Goal: Information Seeking & Learning: Check status

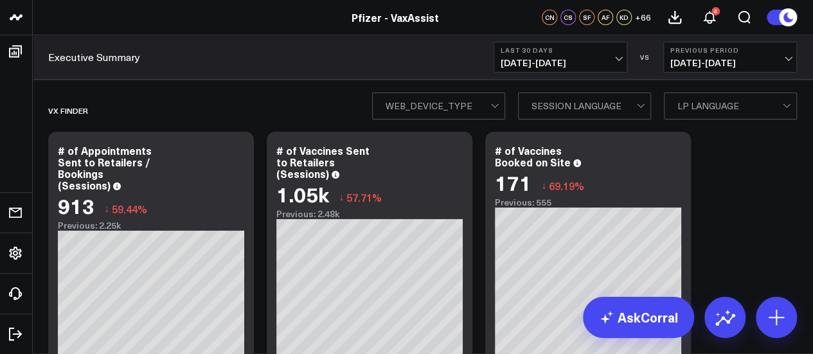
click at [374, 22] on link "Pfizer - VaxAssist" at bounding box center [395, 17] width 87 height 14
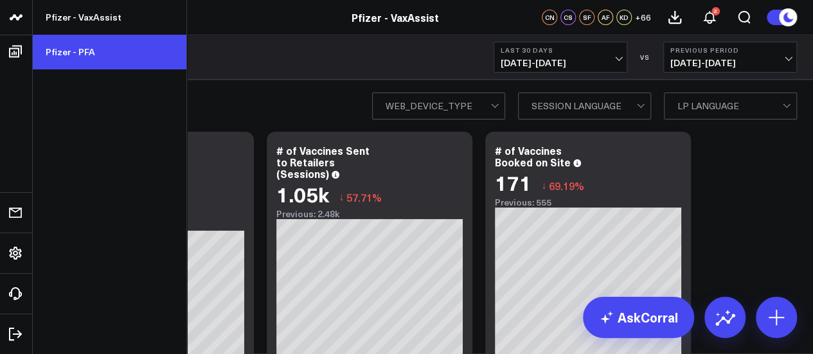
click at [78, 48] on link "Pfizer - PFA" at bounding box center [110, 52] width 154 height 35
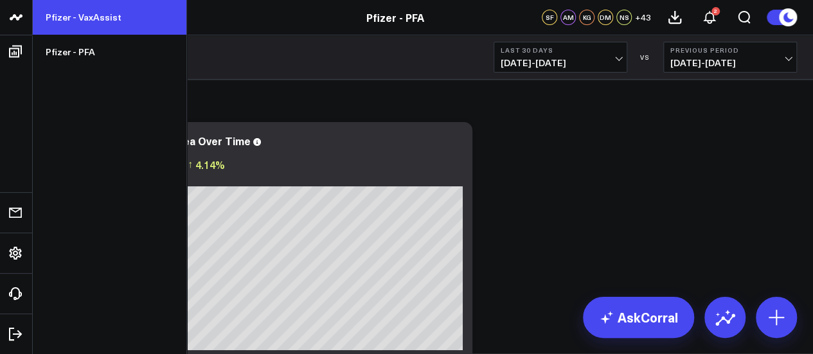
click at [69, 16] on link "Pfizer - VaxAssist" at bounding box center [110, 17] width 154 height 35
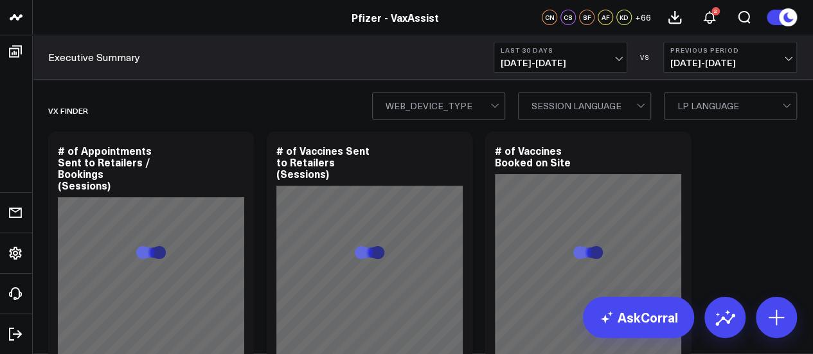
click at [545, 51] on b "Last 30 Days" at bounding box center [561, 50] width 120 height 8
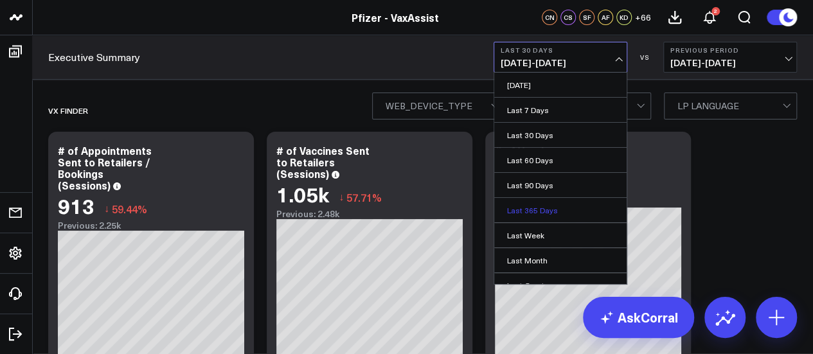
scroll to position [135, 0]
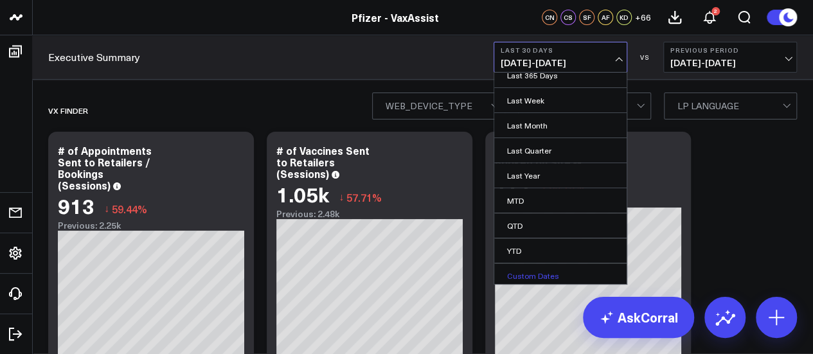
click at [540, 278] on link "Custom Dates" at bounding box center [560, 276] width 132 height 24
select select "7"
select select "2025"
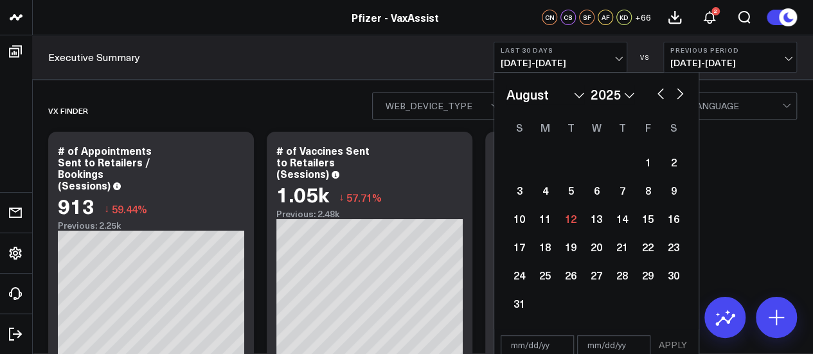
click at [577, 91] on select "January February March April May June July August September October November De…" at bounding box center [545, 94] width 78 height 19
select select "2025"
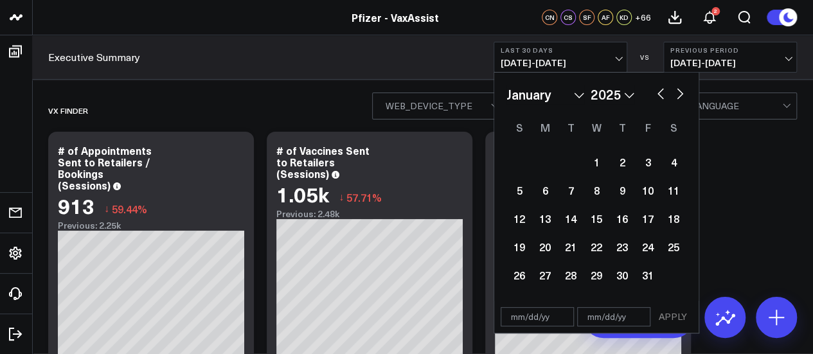
click at [622, 97] on select "2026 2025 2024 2023 2022 2021 2020 2019 2018 2017 2016 2015 2014 2013 2012 2011…" at bounding box center [613, 94] width 44 height 19
select select "2024"
click at [541, 164] on div "1" at bounding box center [545, 162] width 26 height 26
type input "[DATE]"
select select "2024"
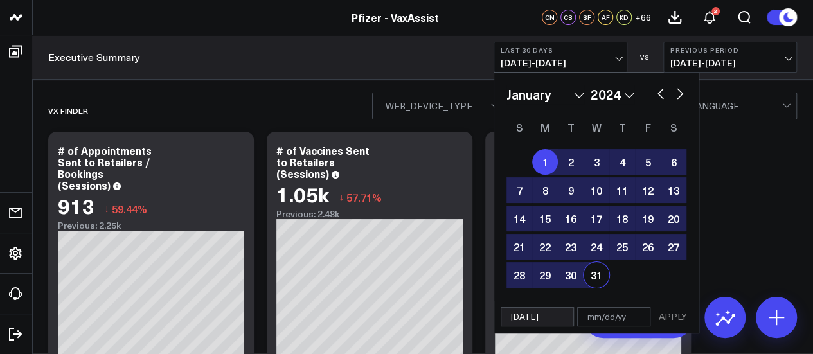
click at [605, 322] on input "text" at bounding box center [613, 316] width 73 height 19
select select "2024"
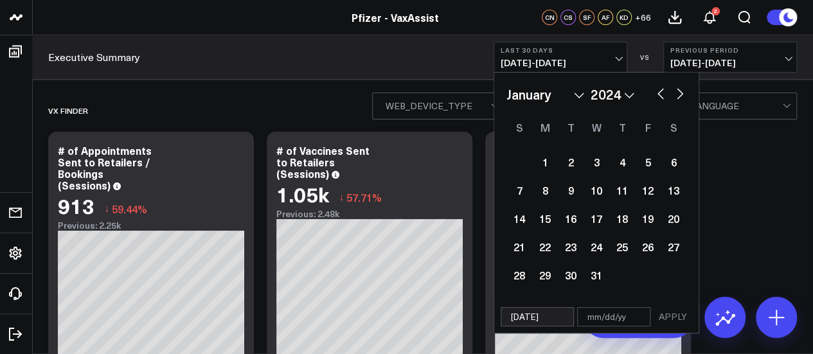
click at [573, 92] on select "January February March April May June July August September October November De…" at bounding box center [545, 94] width 78 height 19
select select "11"
select select "2024"
click at [627, 94] on select "2026 2025 2024 2023 2022 2021 2020 2019 2018 2017 2016 2015 2014 2013 2012 2011…" at bounding box center [613, 94] width 44 height 19
click at [591, 85] on select "2026 2025 2024 2023 2022 2021 2020 2019 2018 2017 2016 2015 2014 2013 2012 2011…" at bounding box center [613, 94] width 44 height 19
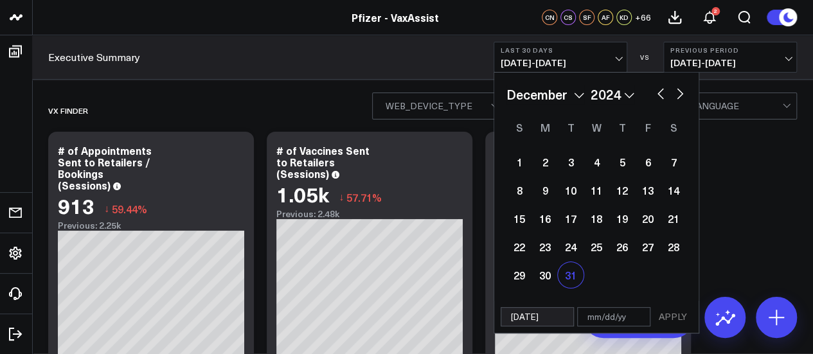
click at [573, 279] on div "31" at bounding box center [571, 275] width 26 height 26
type input "[DATE]"
select select "11"
select select "2024"
click at [589, 319] on input "text" at bounding box center [613, 316] width 73 height 19
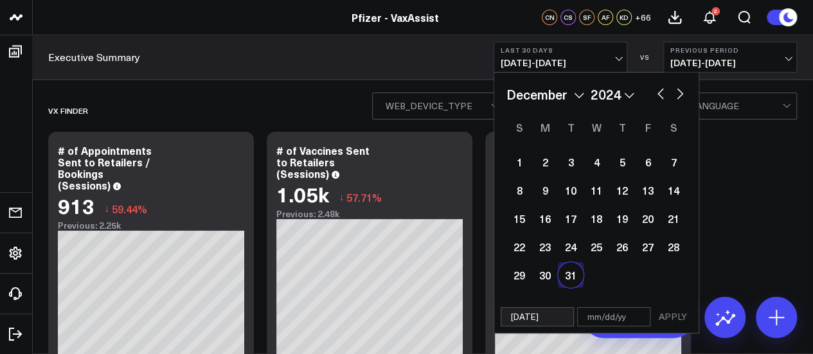
select select "11"
select select "2024"
drag, startPoint x: 558, startPoint y: 318, endPoint x: 492, endPoint y: 317, distance: 65.6
select select "11"
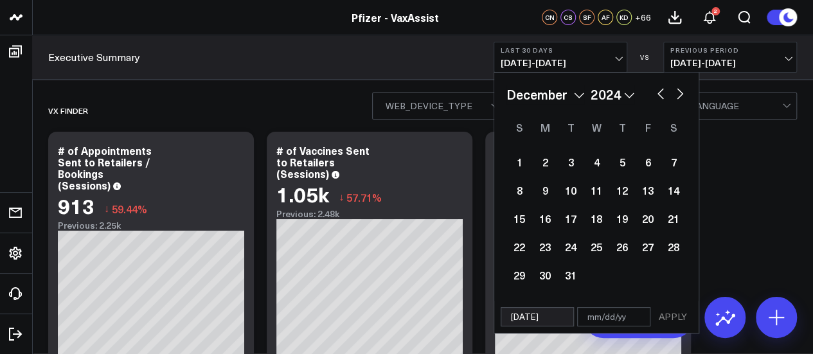
select select "2024"
click at [618, 316] on input "text" at bounding box center [613, 316] width 73 height 19
select select "11"
select select "2024"
paste input "[DATE]"
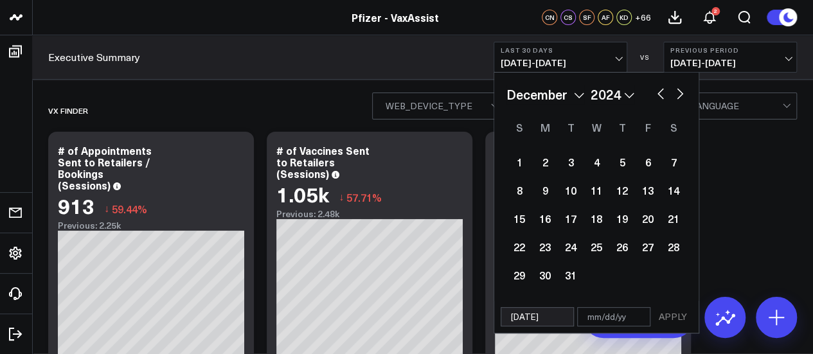
type input "[DATE]"
select select "11"
select select "2024"
type input "[DATE]"
click at [532, 317] on input "[DATE]" at bounding box center [537, 316] width 73 height 19
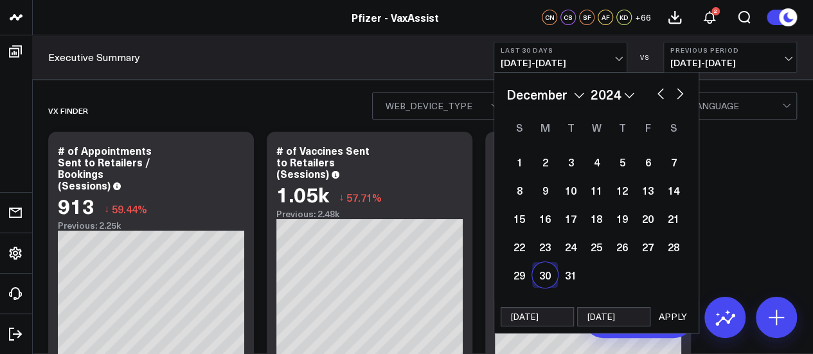
select select "11"
select select "2024"
type input "12/3/24"
select select "11"
select select "2024"
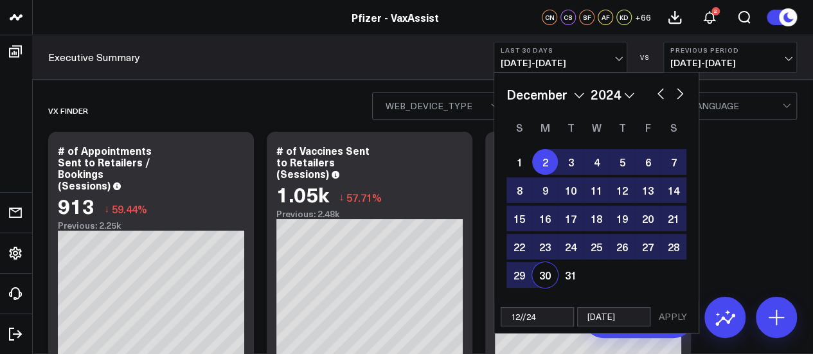
type input "12/1/24"
select select "11"
select select "2024"
type input "1/1/24"
select select "2024"
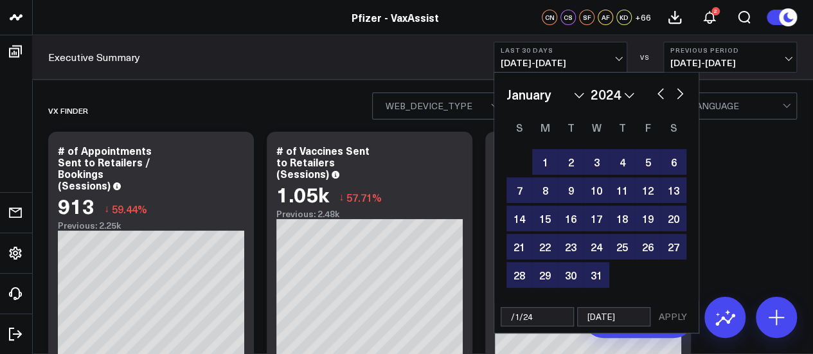
type input "1/1/24"
select select "2024"
type input "1/1/24"
click at [667, 317] on button "APPLY" at bounding box center [673, 316] width 39 height 19
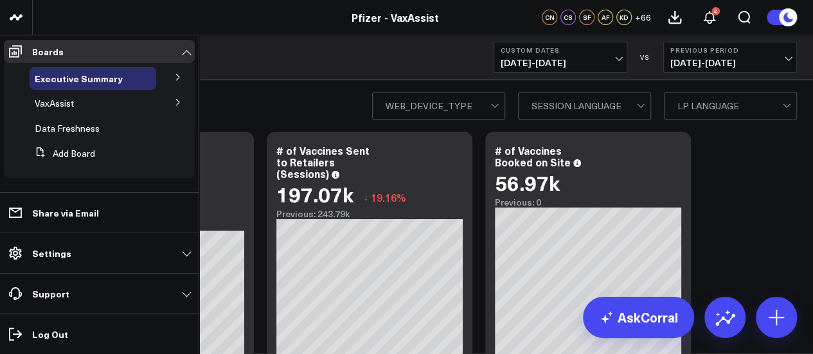
click at [177, 80] on icon at bounding box center [178, 77] width 8 height 8
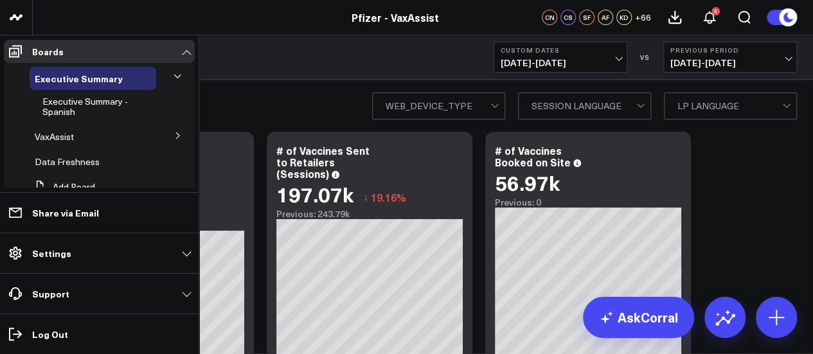
click at [174, 76] on icon at bounding box center [178, 77] width 8 height 8
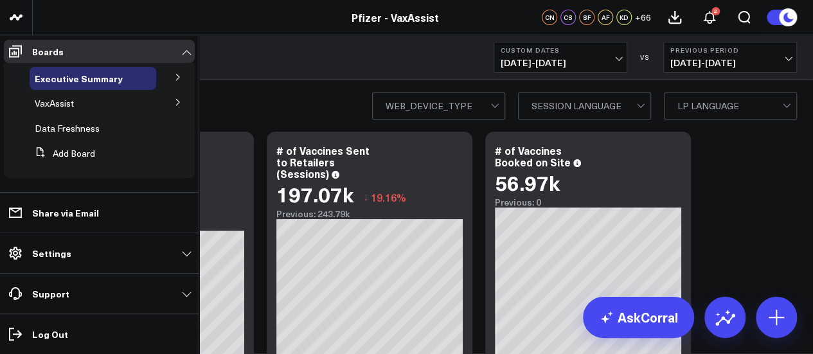
click at [175, 101] on icon at bounding box center [178, 102] width 8 height 8
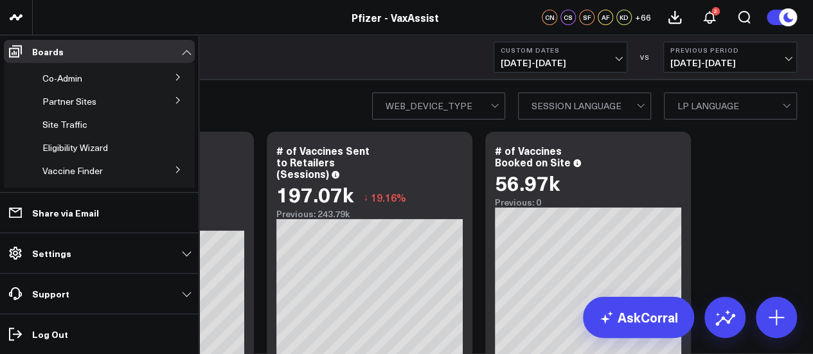
scroll to position [94, 0]
click at [76, 127] on span "Site Traffic" at bounding box center [64, 125] width 45 height 12
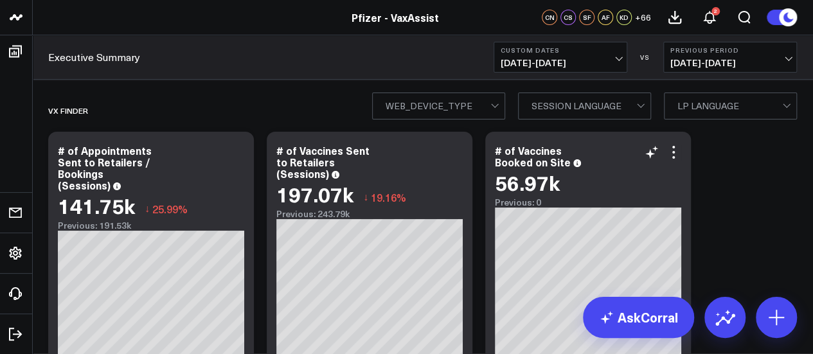
scroll to position [0, 0]
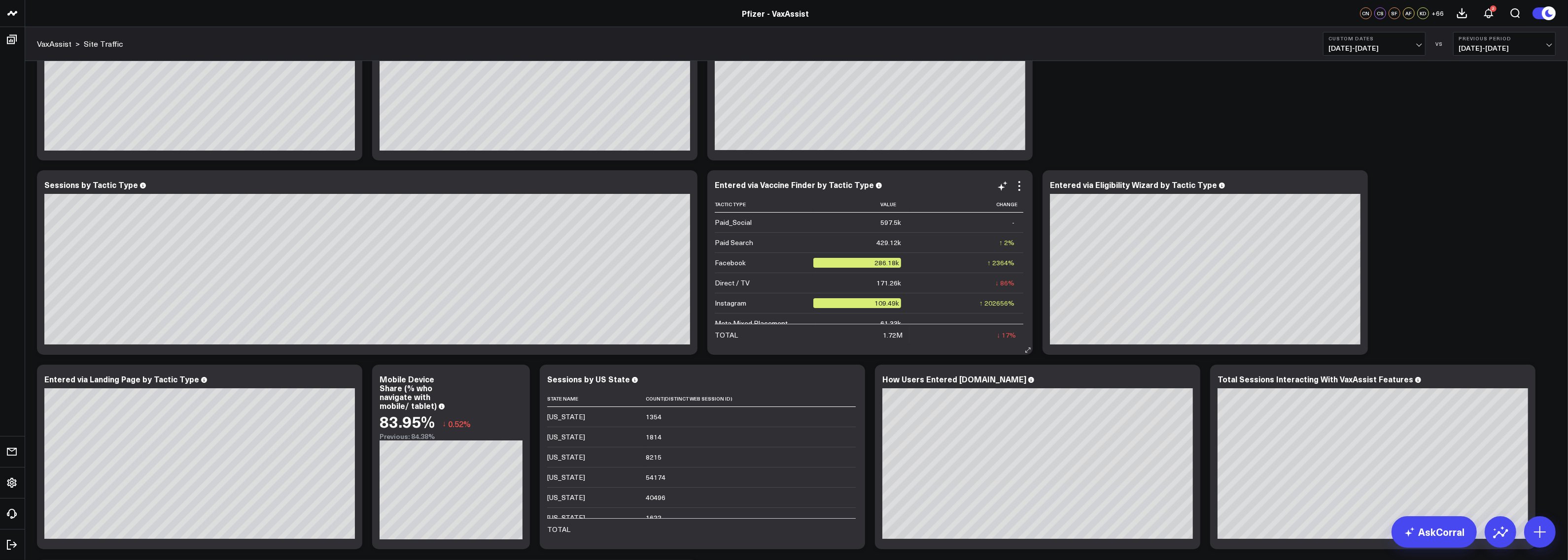
scroll to position [362, 0]
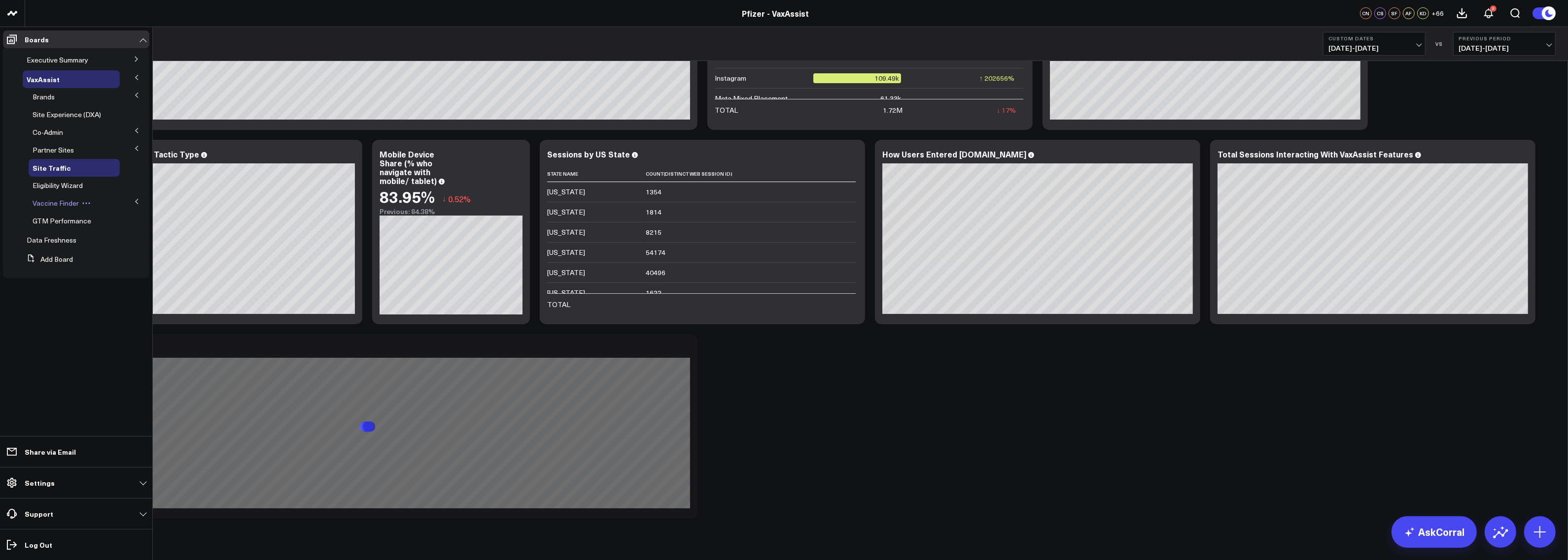
click at [63, 202] on span "Vaccine Finder" at bounding box center [55, 203] width 46 height 9
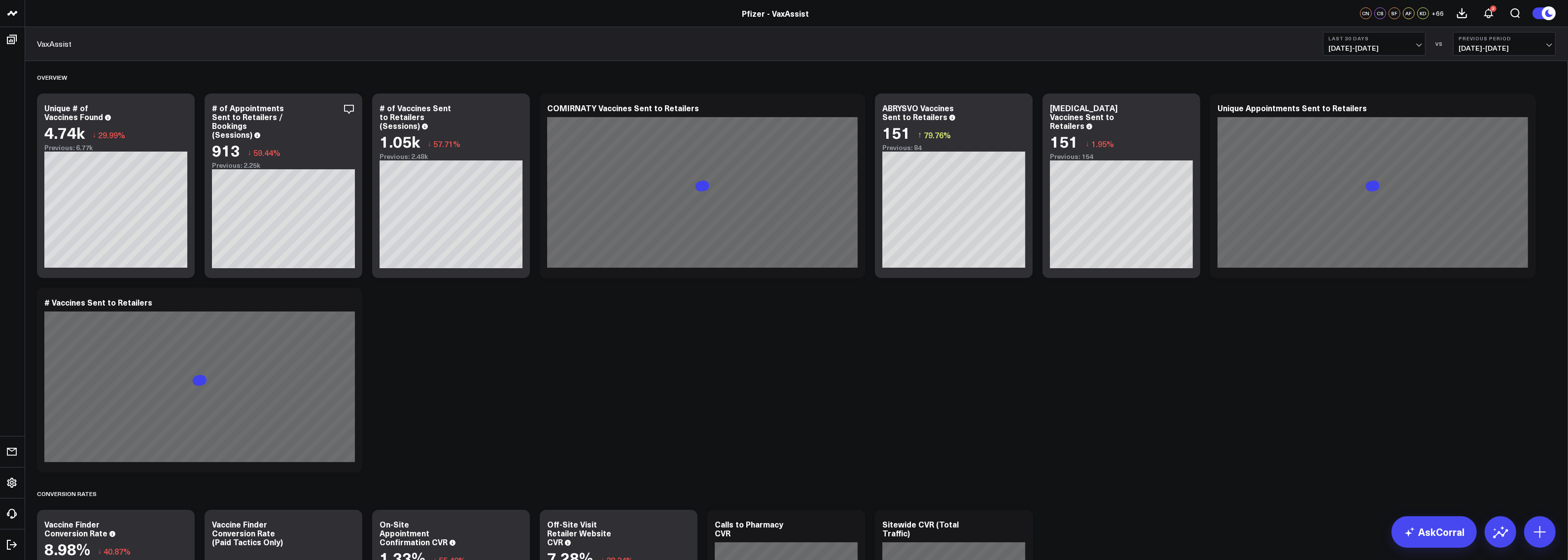
click at [1409, 49] on span "07/13/25 - 08/11/25" at bounding box center [1374, 48] width 92 height 8
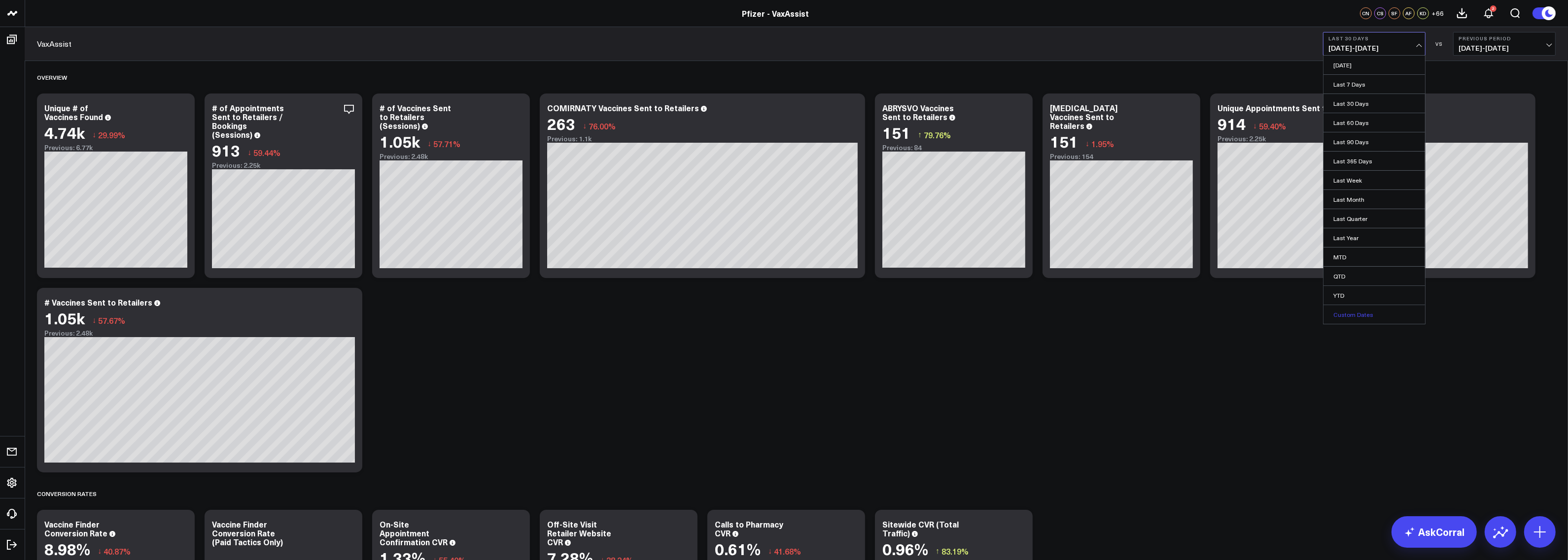
click at [1356, 310] on link "Custom Dates" at bounding box center [1374, 314] width 101 height 18
select select "7"
select select "2025"
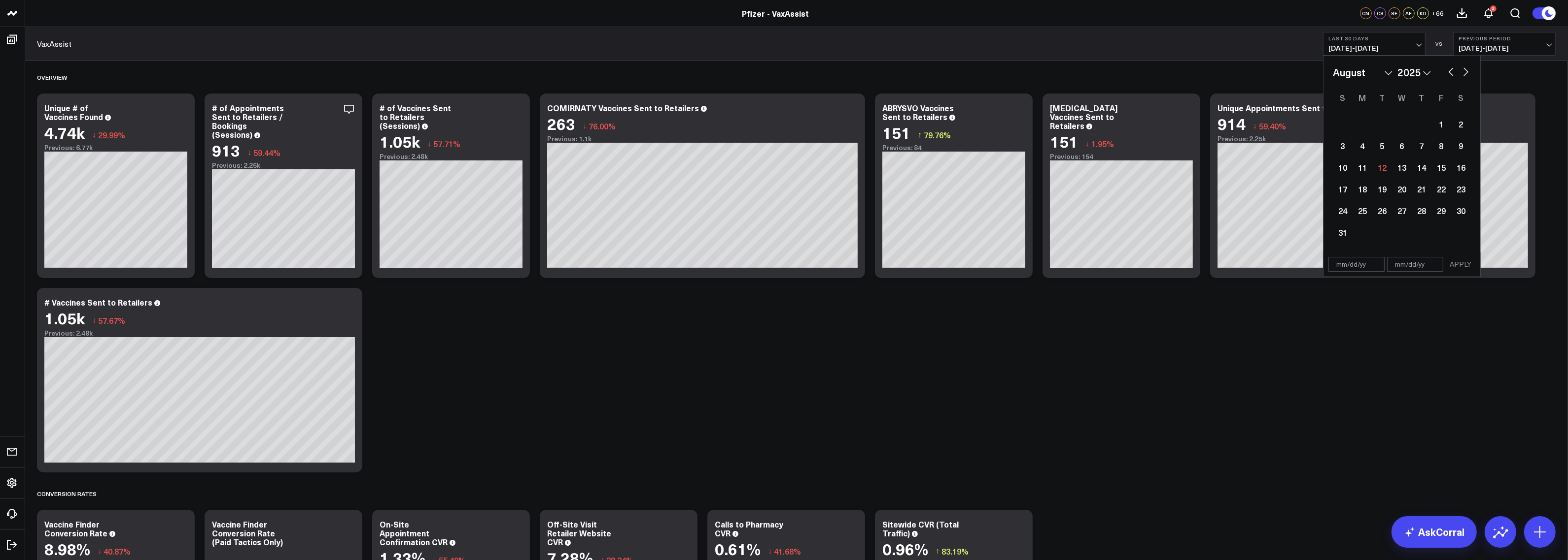
click at [1344, 264] on input "text" at bounding box center [1356, 264] width 56 height 15
select select "7"
select select "2025"
type input "01/01/20"
select select "2020"
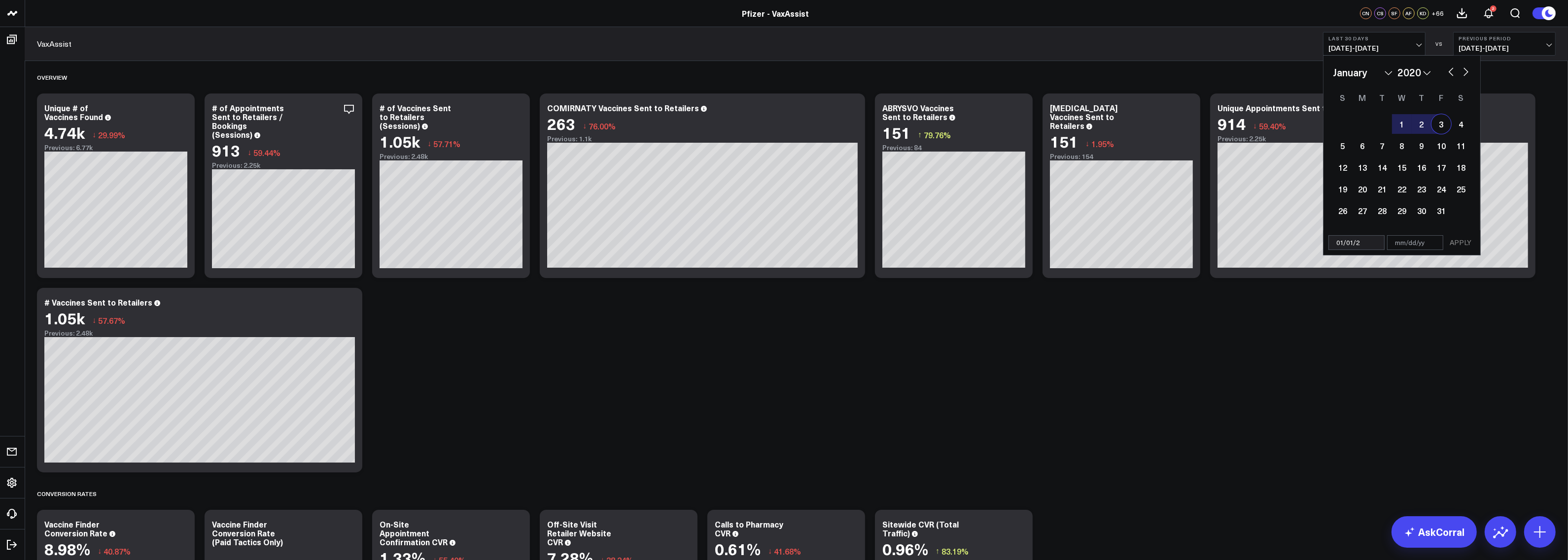
type input "[DATE]"
select select "2024"
type input "[DATE]"
click at [1405, 247] on input "text" at bounding box center [1415, 242] width 56 height 15
select select "2024"
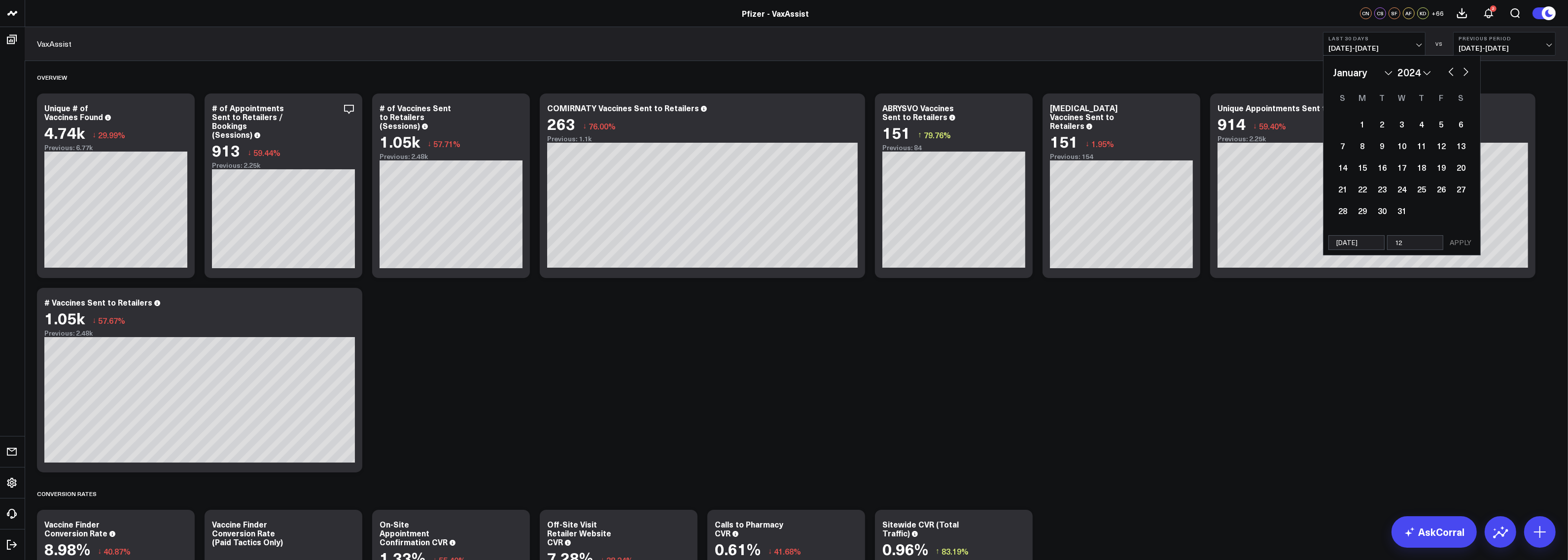
type input "12/"
select select "2024"
type input "12/31/"
select select "2024"
type input "[DATE]"
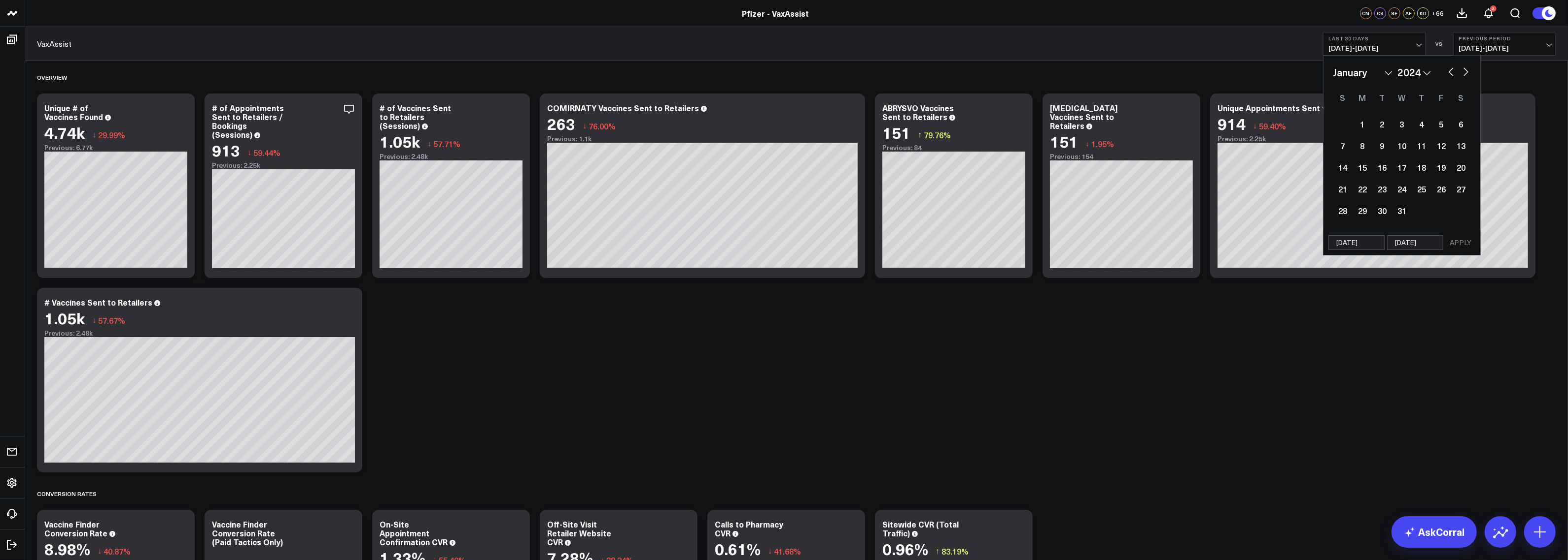
select select "2024"
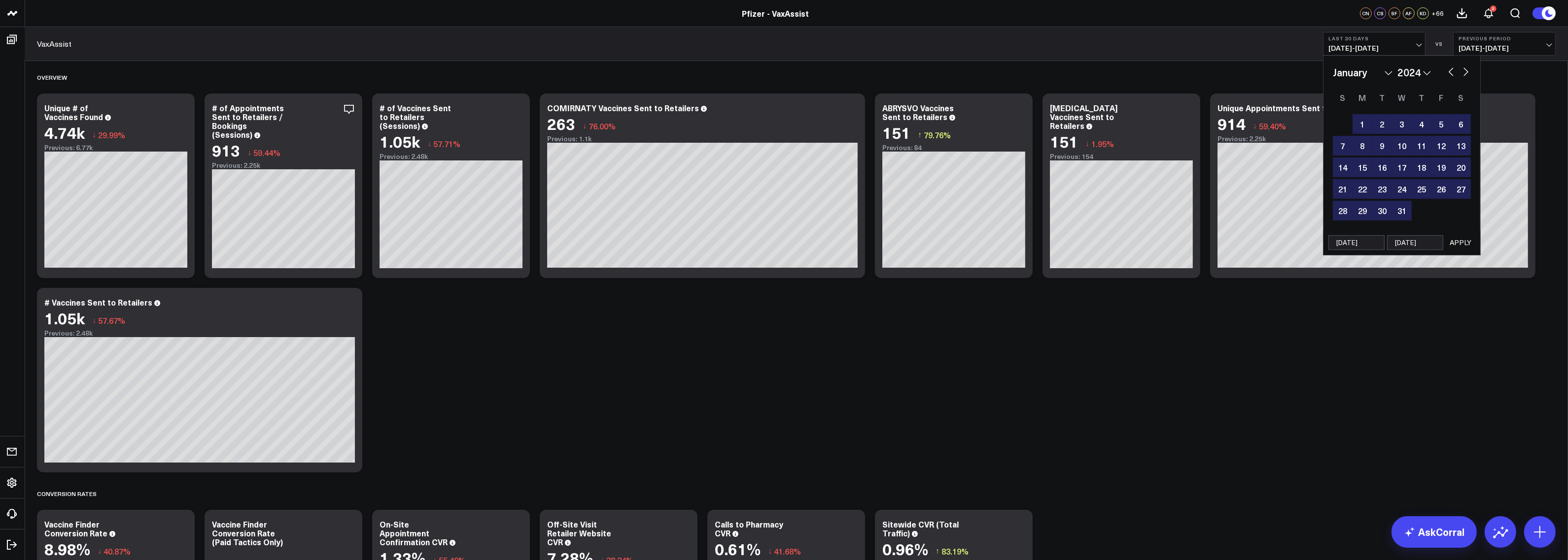
type input "[DATE]"
click at [1464, 244] on button "APPLY" at bounding box center [1460, 242] width 30 height 15
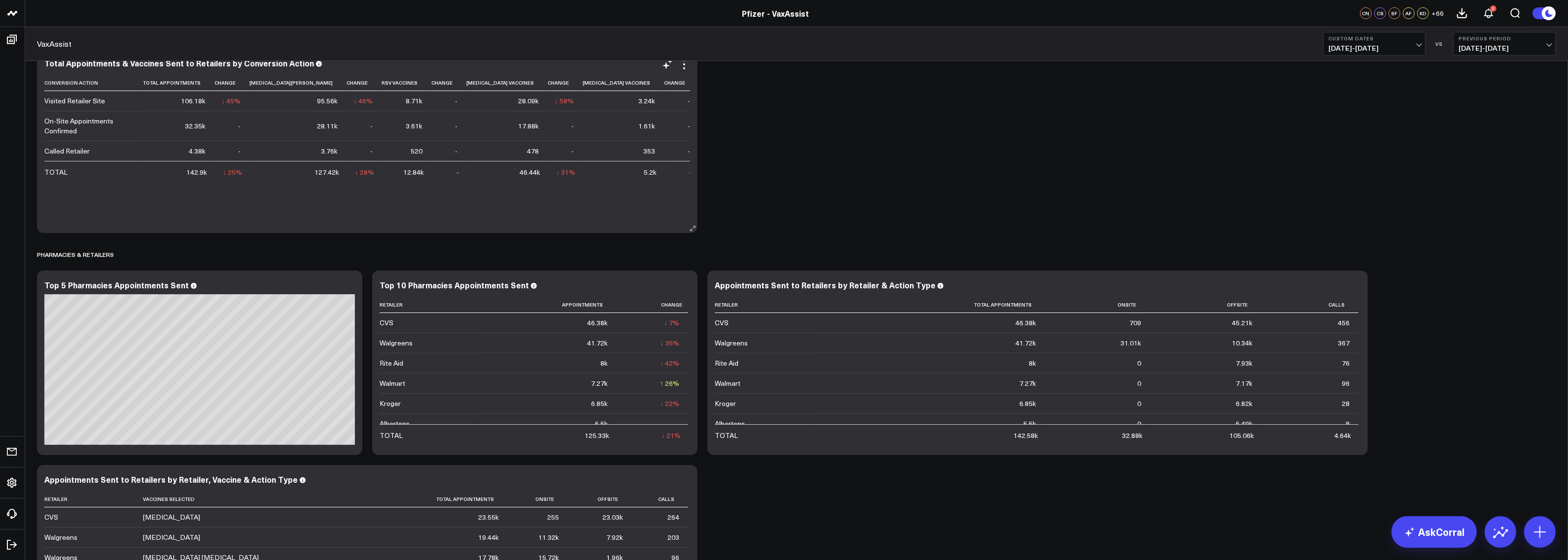
scroll to position [1891, 0]
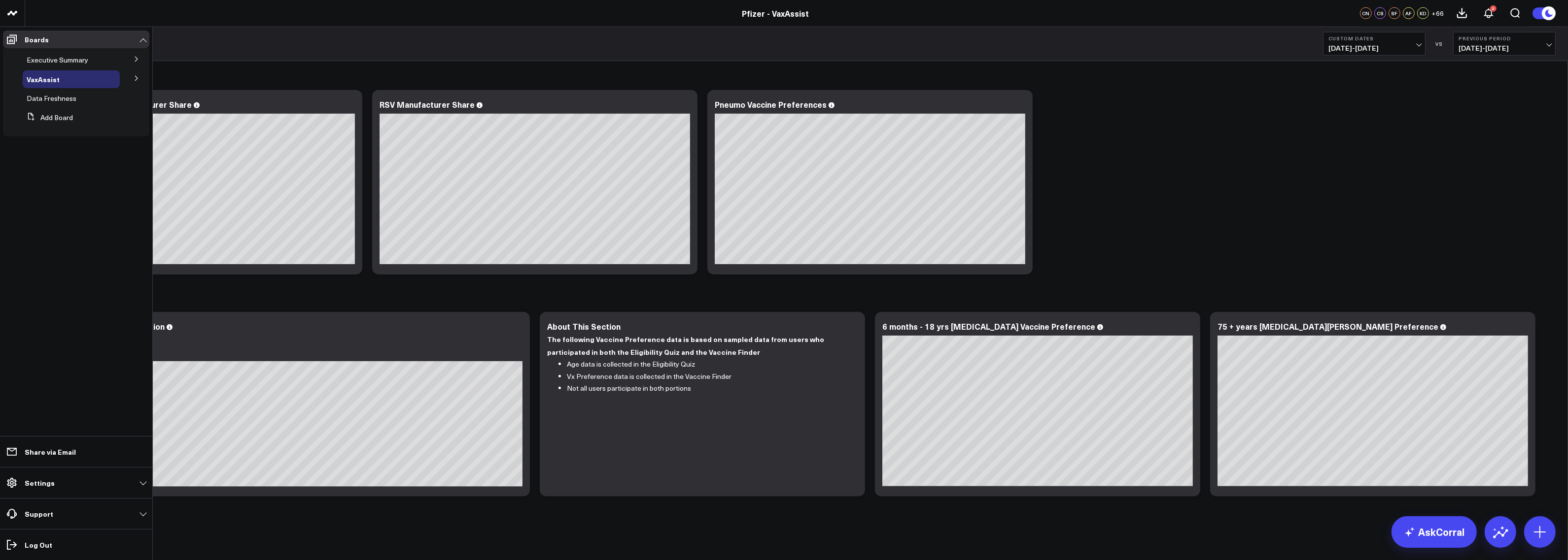
click at [140, 77] on button at bounding box center [136, 77] width 25 height 15
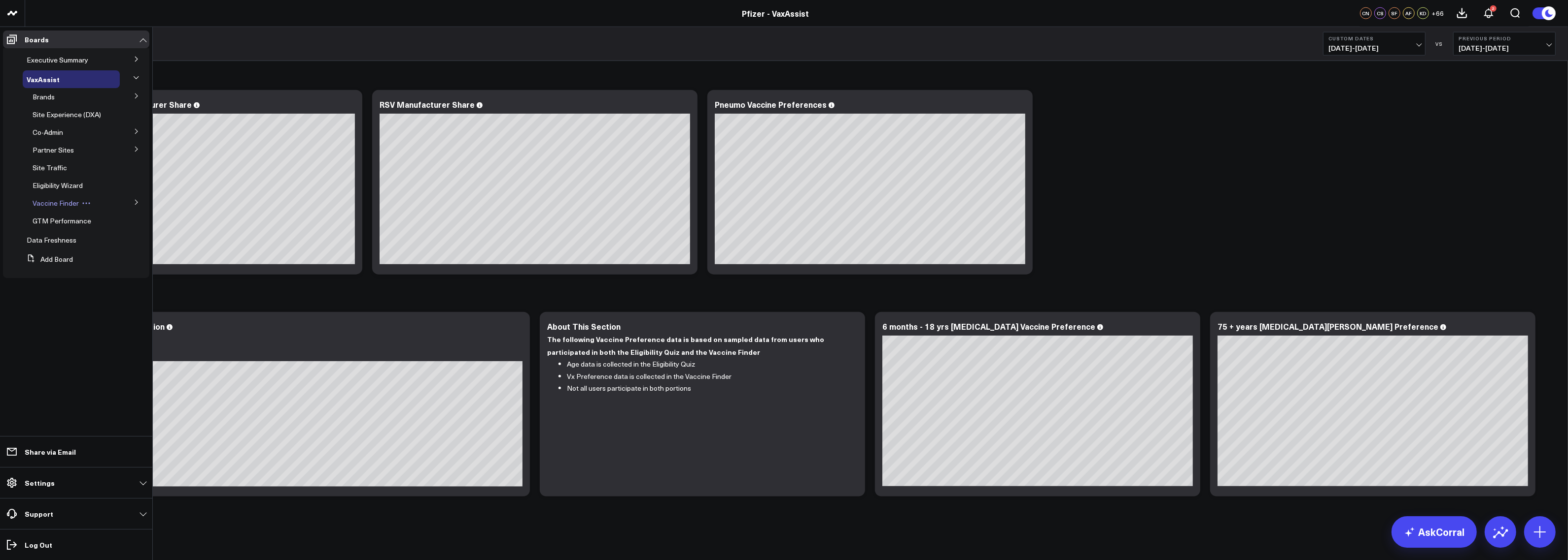
click at [70, 200] on span "Vaccine Finder" at bounding box center [55, 203] width 46 height 9
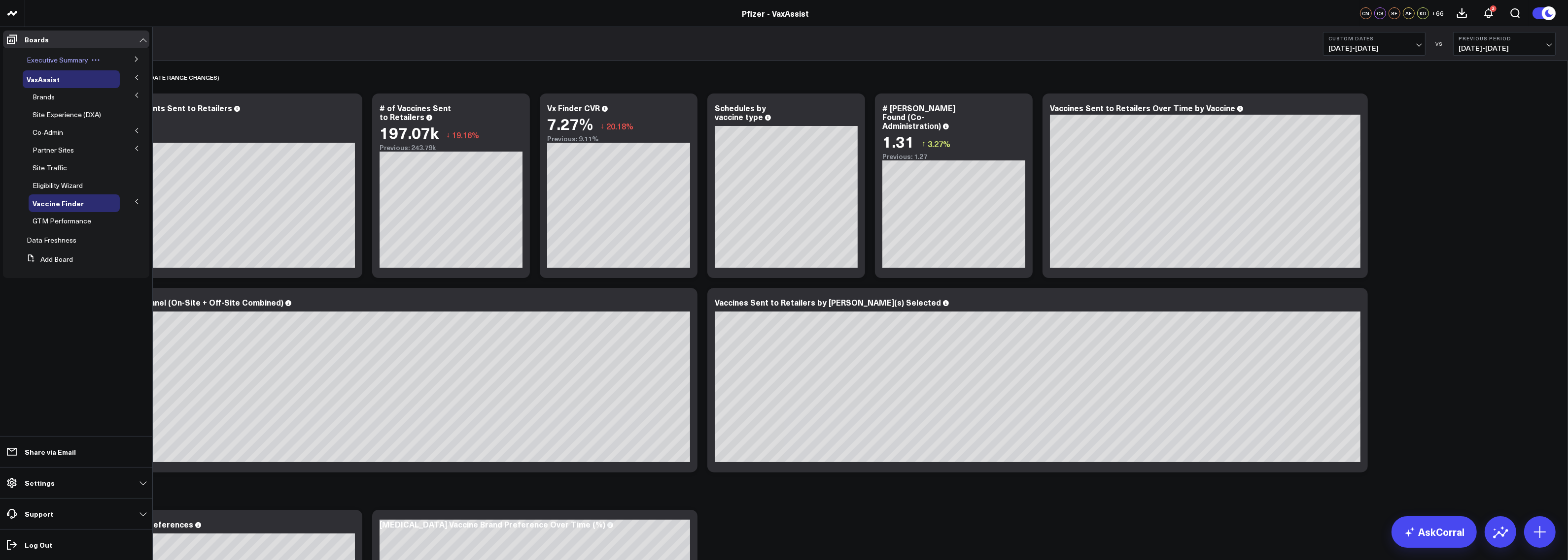
click at [63, 61] on span "Executive Summary" at bounding box center [58, 60] width 61 height 9
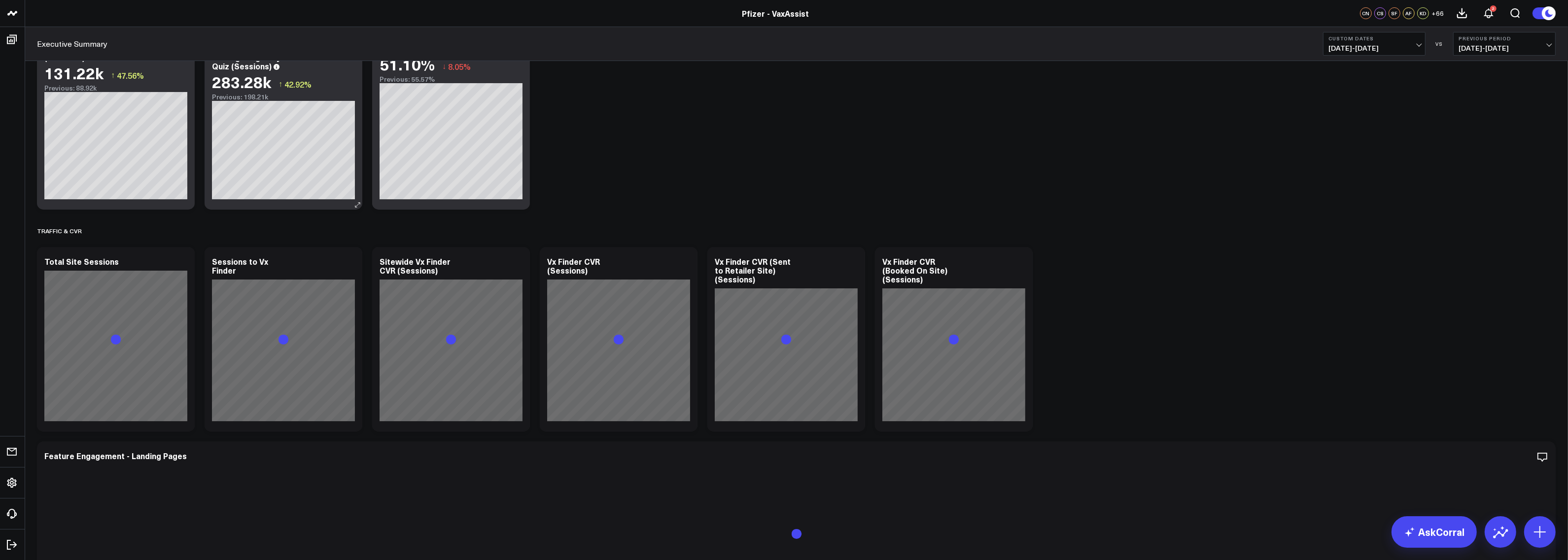
scroll to position [299, 0]
